Goal: Task Accomplishment & Management: Manage account settings

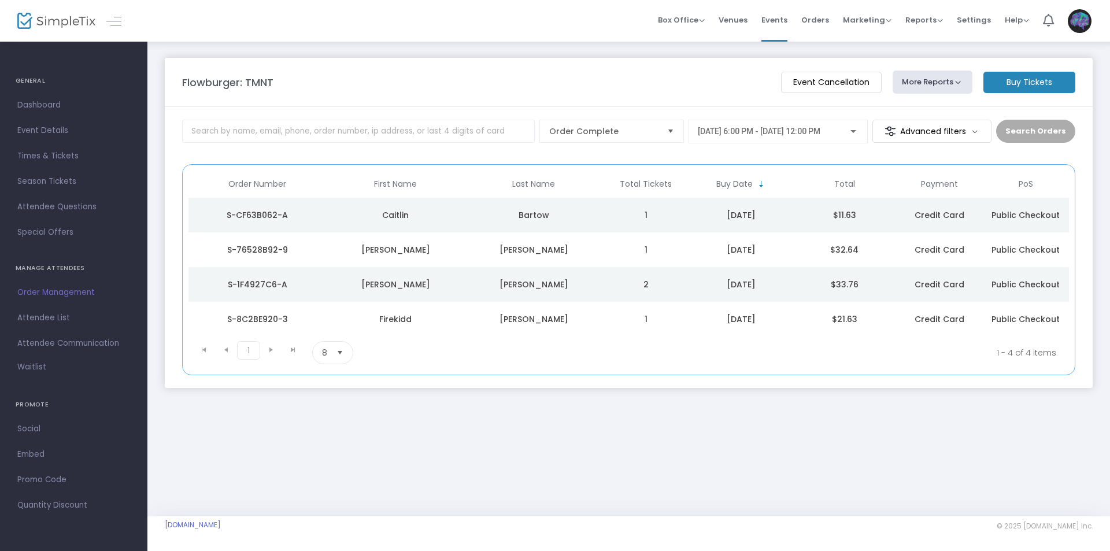
click at [440, 213] on div "Caitlin" at bounding box center [395, 215] width 132 height 12
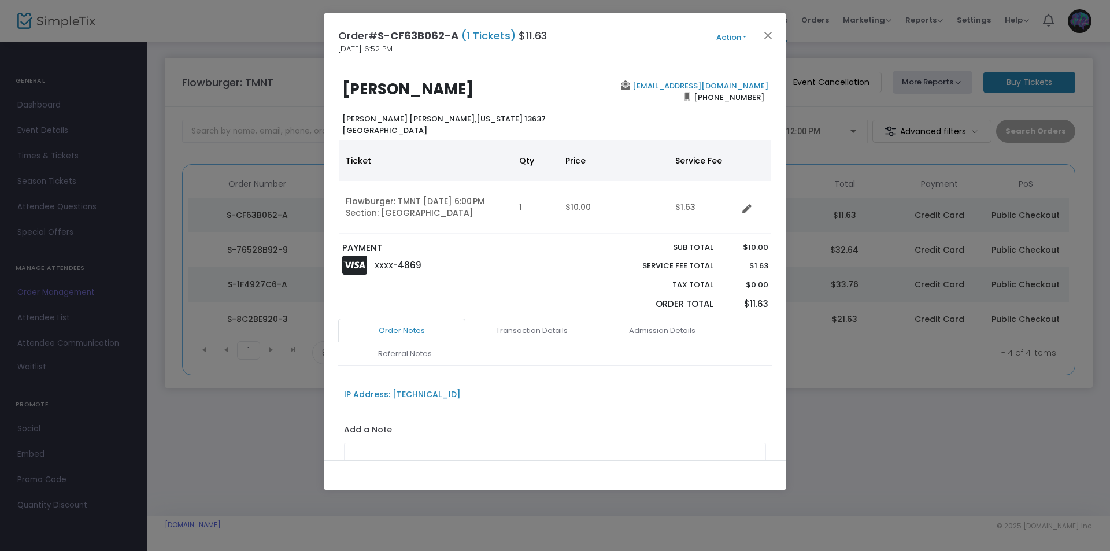
click at [732, 38] on button "Action" at bounding box center [731, 37] width 69 height 13
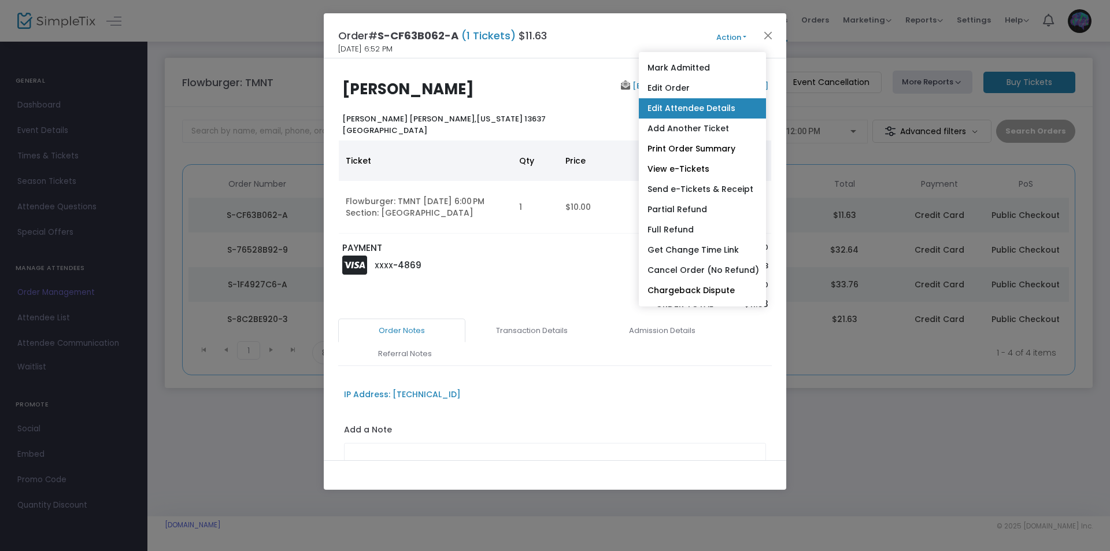
click at [715, 102] on link "Edit Attendee Details" at bounding box center [702, 108] width 127 height 20
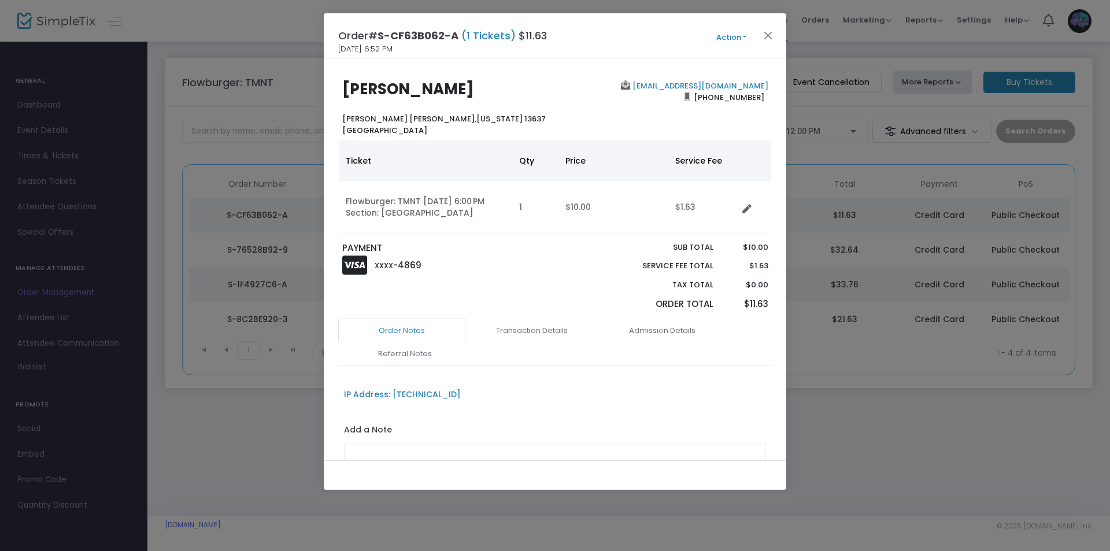
click at [45, 255] on ngb-modal-window "Order# S-CF63B062-A (1 Tickets) $11.63 8/5/2025 6:52 PM Action Mark Admitted Ed…" at bounding box center [555, 275] width 1110 height 551
click at [58, 308] on ngb-modal-window "Order# S-CF63B062-A (1 Tickets) $11.63 8/5/2025 6:52 PM Action Mark Admitted Ed…" at bounding box center [555, 275] width 1110 height 551
click at [771, 35] on button "Close" at bounding box center [768, 35] width 15 height 15
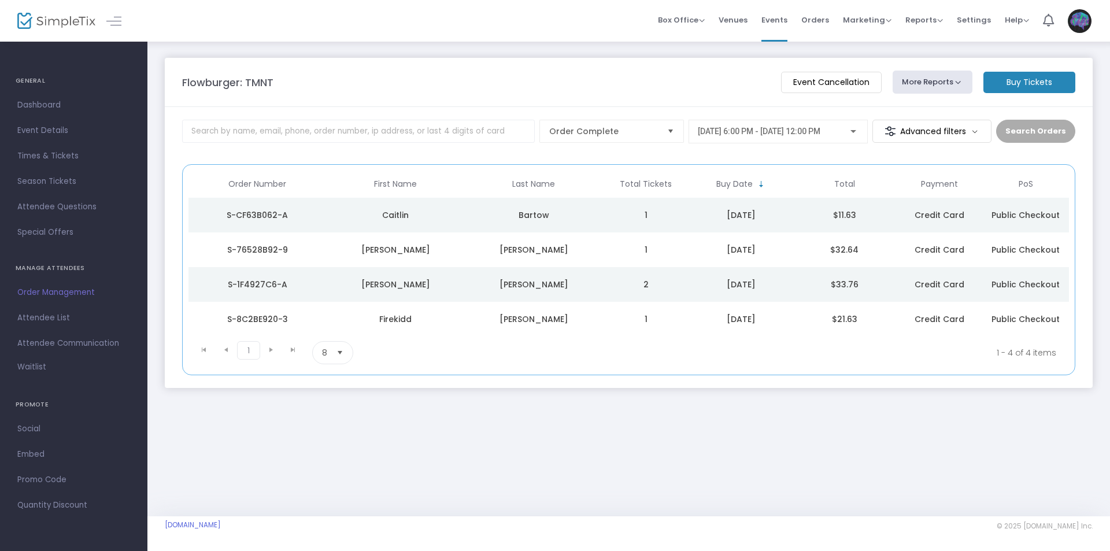
drag, startPoint x: 43, startPoint y: 315, endPoint x: 369, endPoint y: 362, distance: 328.9
click at [44, 315] on span "Attendee List" at bounding box center [73, 317] width 113 height 15
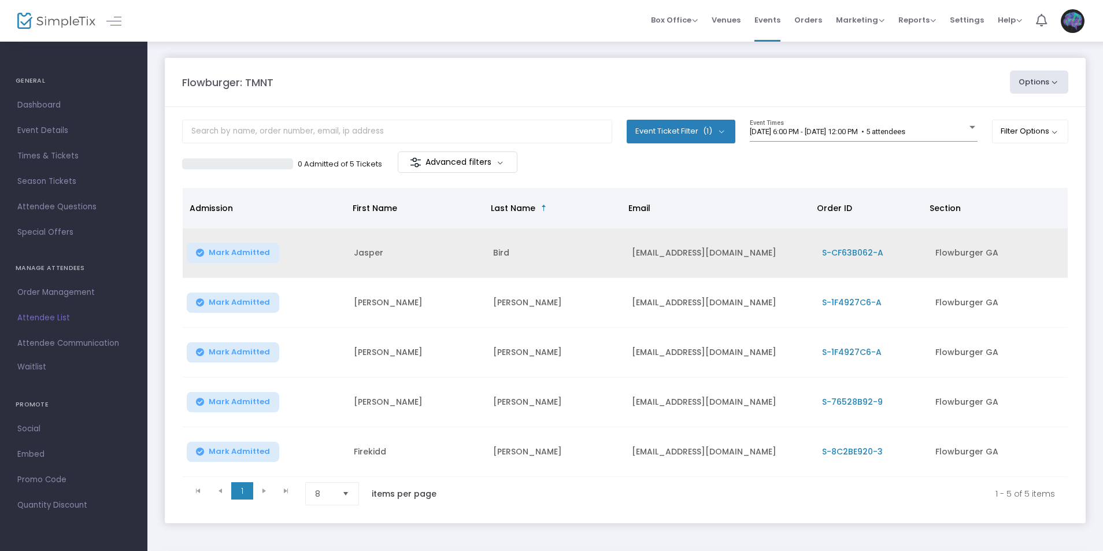
click at [442, 251] on td "Jasper" at bounding box center [416, 253] width 139 height 50
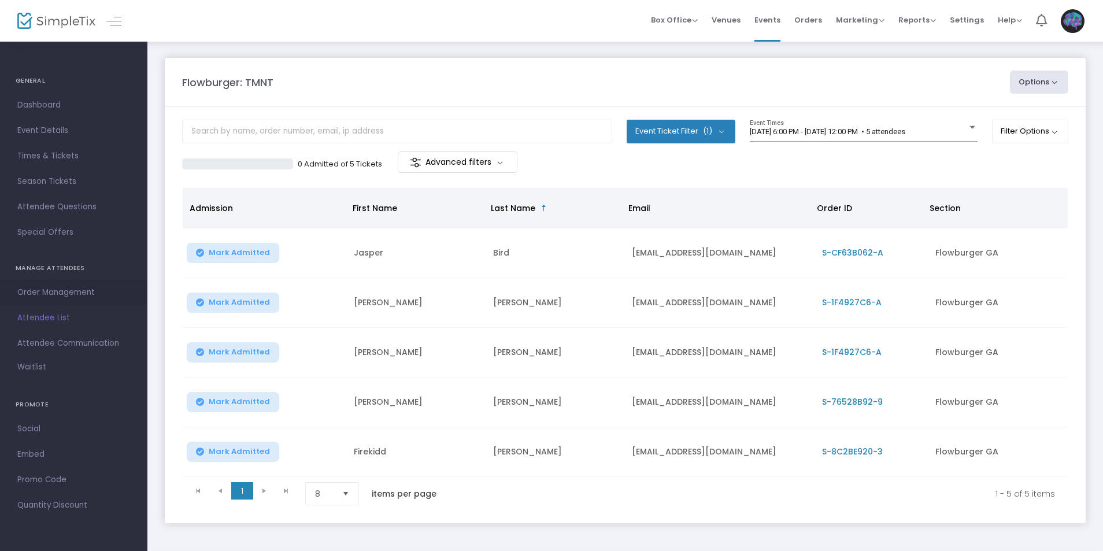
click at [42, 292] on span "Order Management" at bounding box center [73, 292] width 113 height 15
